Goal: Transaction & Acquisition: Obtain resource

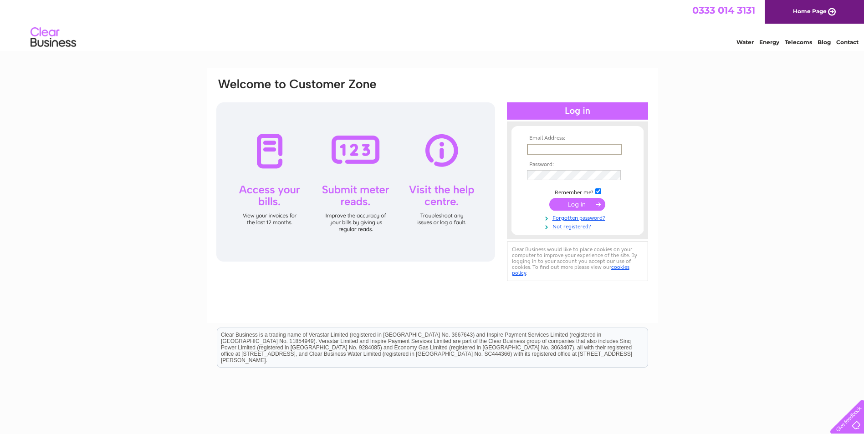
click at [544, 147] on input "text" at bounding box center [574, 149] width 95 height 11
type input "Stephen.Duncan@orbitalhouse.co.uk"
click at [549, 198] on input "submit" at bounding box center [577, 204] width 56 height 13
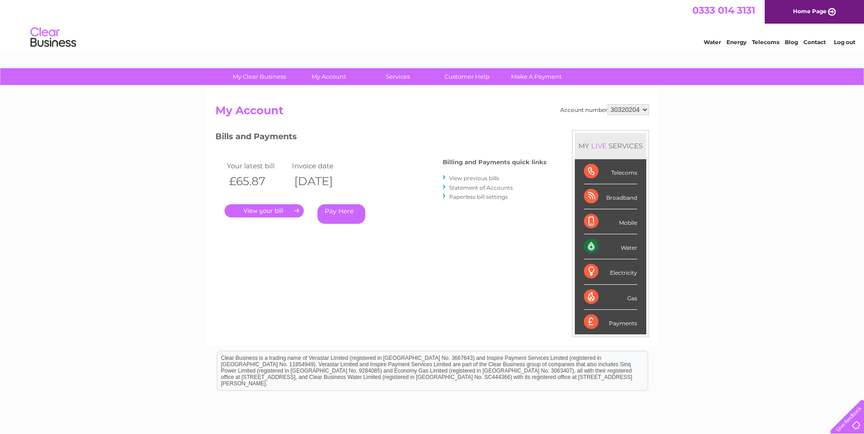
drag, startPoint x: 171, startPoint y: 165, endPoint x: 181, endPoint y: 167, distance: 10.6
click at [171, 165] on div "My Clear Business Login Details My Details My Preferences Link Account My Accou…" at bounding box center [432, 285] width 864 height 434
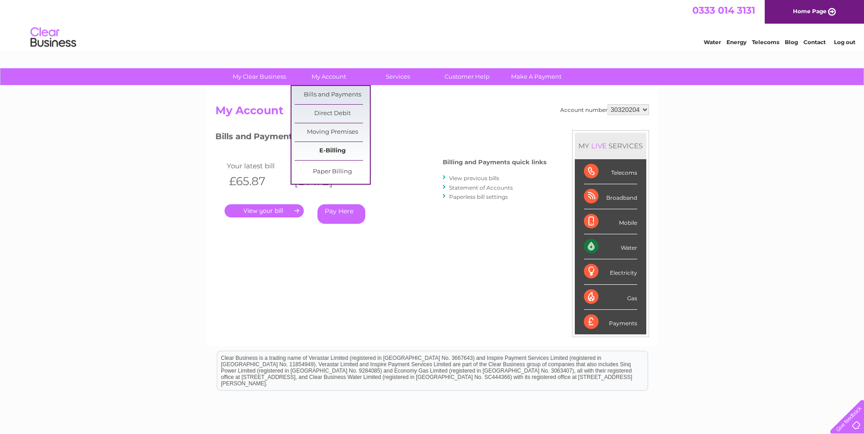
click at [332, 152] on link "E-Billing" at bounding box center [332, 151] width 75 height 18
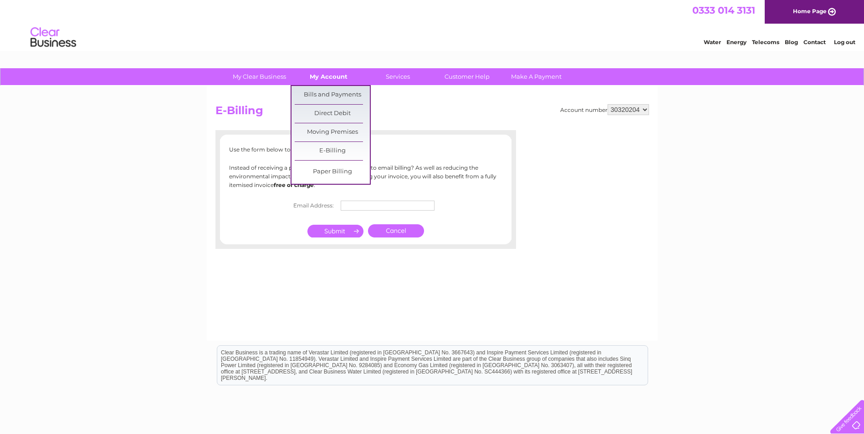
click at [314, 74] on link "My Account" at bounding box center [328, 76] width 75 height 17
click at [317, 91] on link "Bills and Payments" at bounding box center [332, 95] width 75 height 18
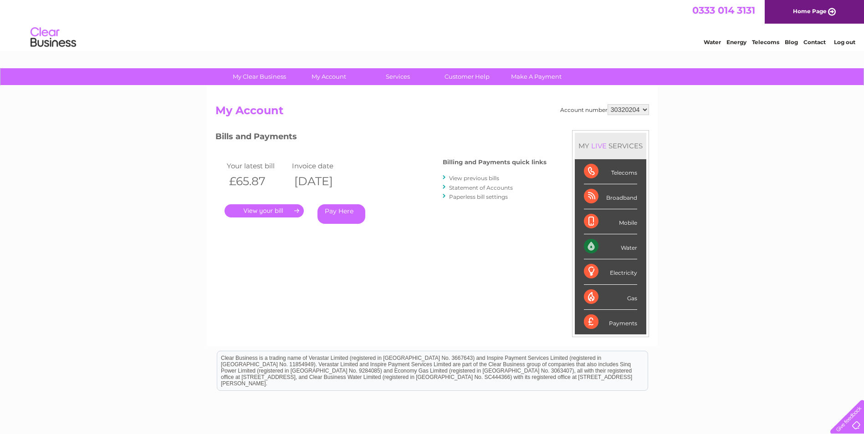
click at [263, 209] on link "." at bounding box center [263, 210] width 79 height 13
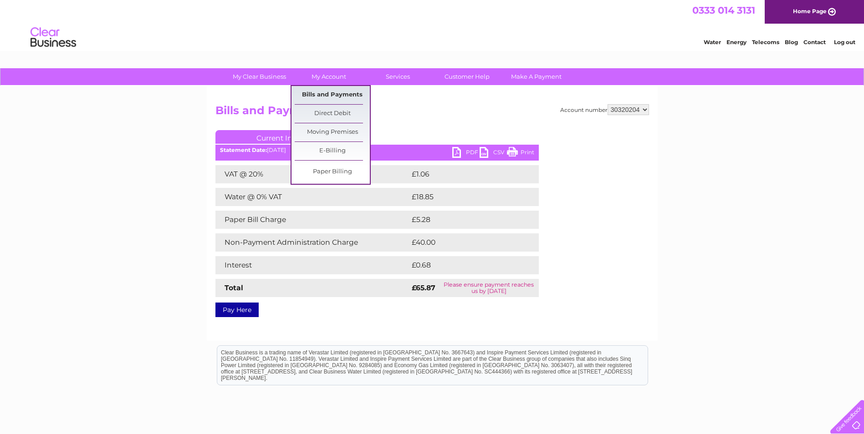
click at [320, 94] on link "Bills and Payments" at bounding box center [332, 95] width 75 height 18
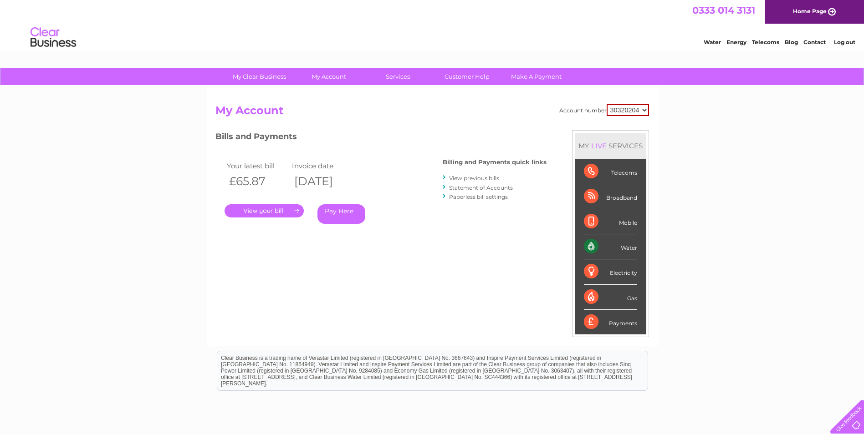
click at [458, 178] on link "View previous bills" at bounding box center [474, 178] width 50 height 7
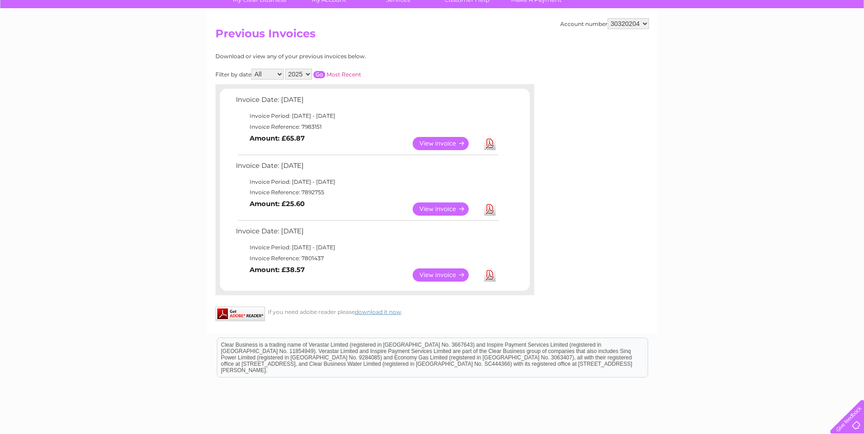
scroll to position [91, 0]
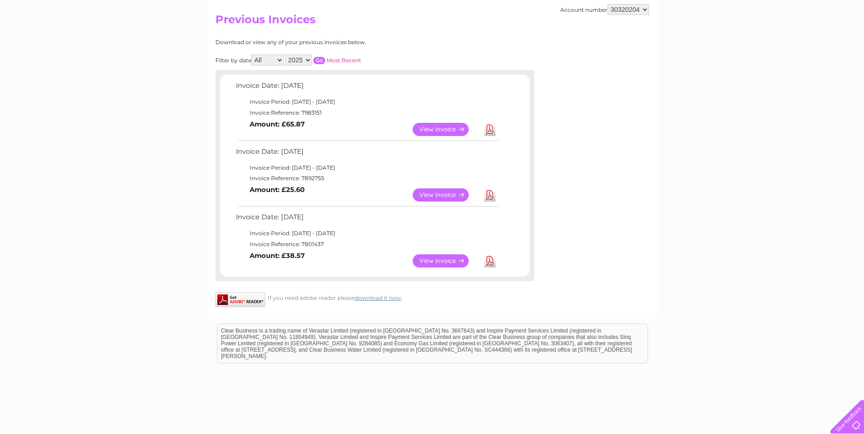
click at [487, 261] on link "Download" at bounding box center [489, 260] width 11 height 13
